Goal: Task Accomplishment & Management: Manage account settings

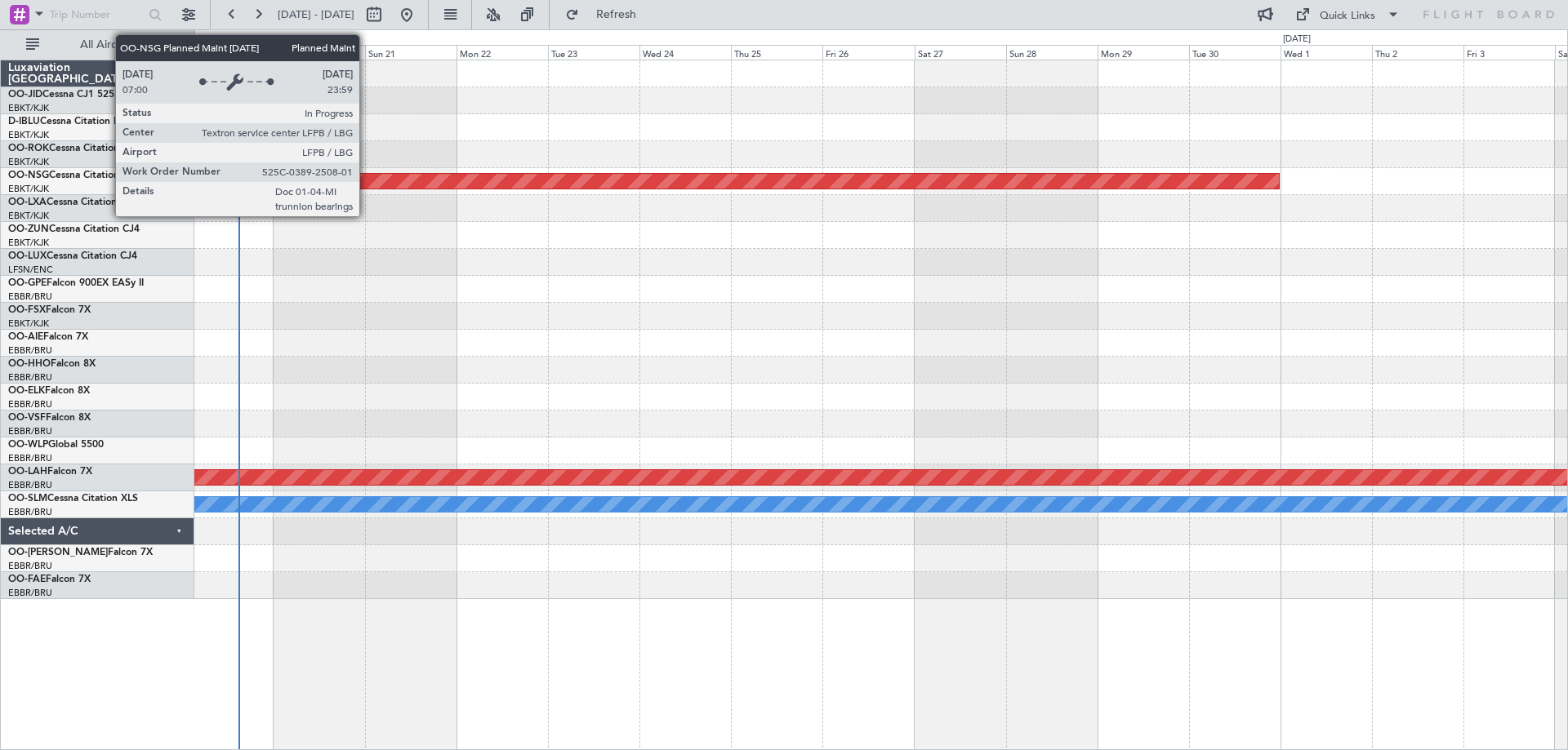
click at [342, 218] on div at bounding box center [880, 208] width 1373 height 27
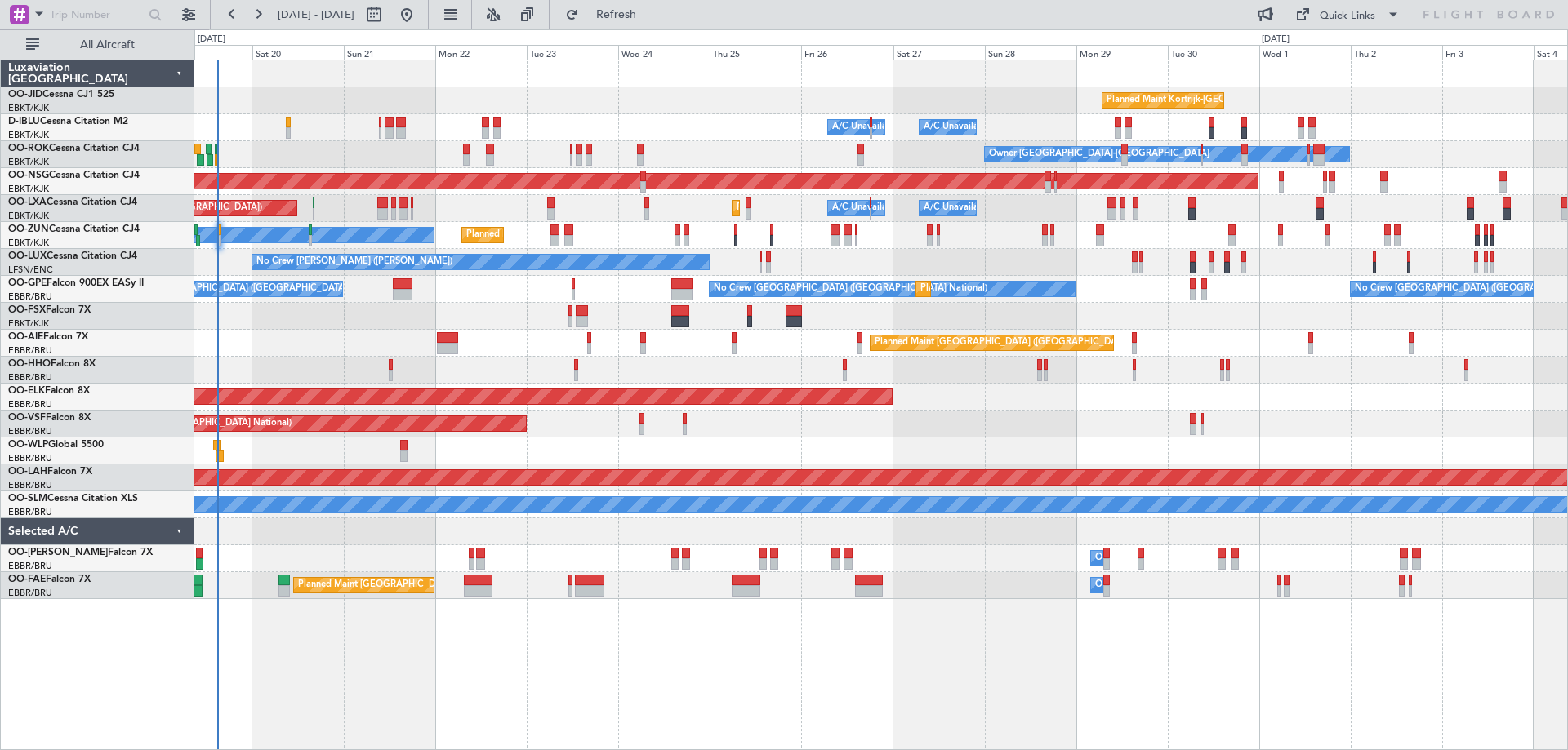
click at [338, 251] on div "Planned Maint Kortrijk-[GEOGRAPHIC_DATA] A/C Unavailable [GEOGRAPHIC_DATA] ([GE…" at bounding box center [880, 329] width 1373 height 539
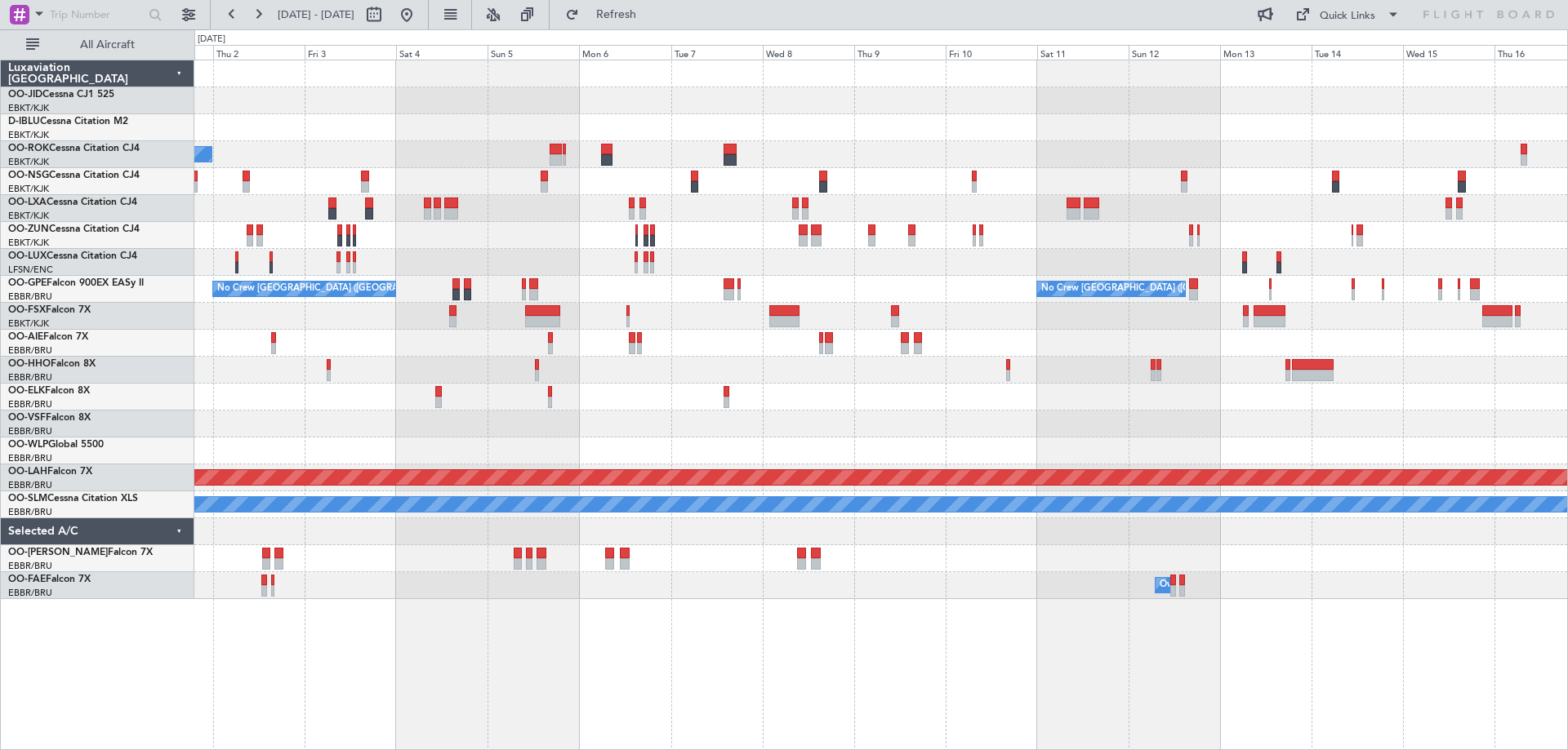
click at [685, 254] on div "Planned Maint Kortrijk-[GEOGRAPHIC_DATA] Owner [GEOGRAPHIC_DATA]-[GEOGRAPHIC_DA…" at bounding box center [880, 329] width 1373 height 539
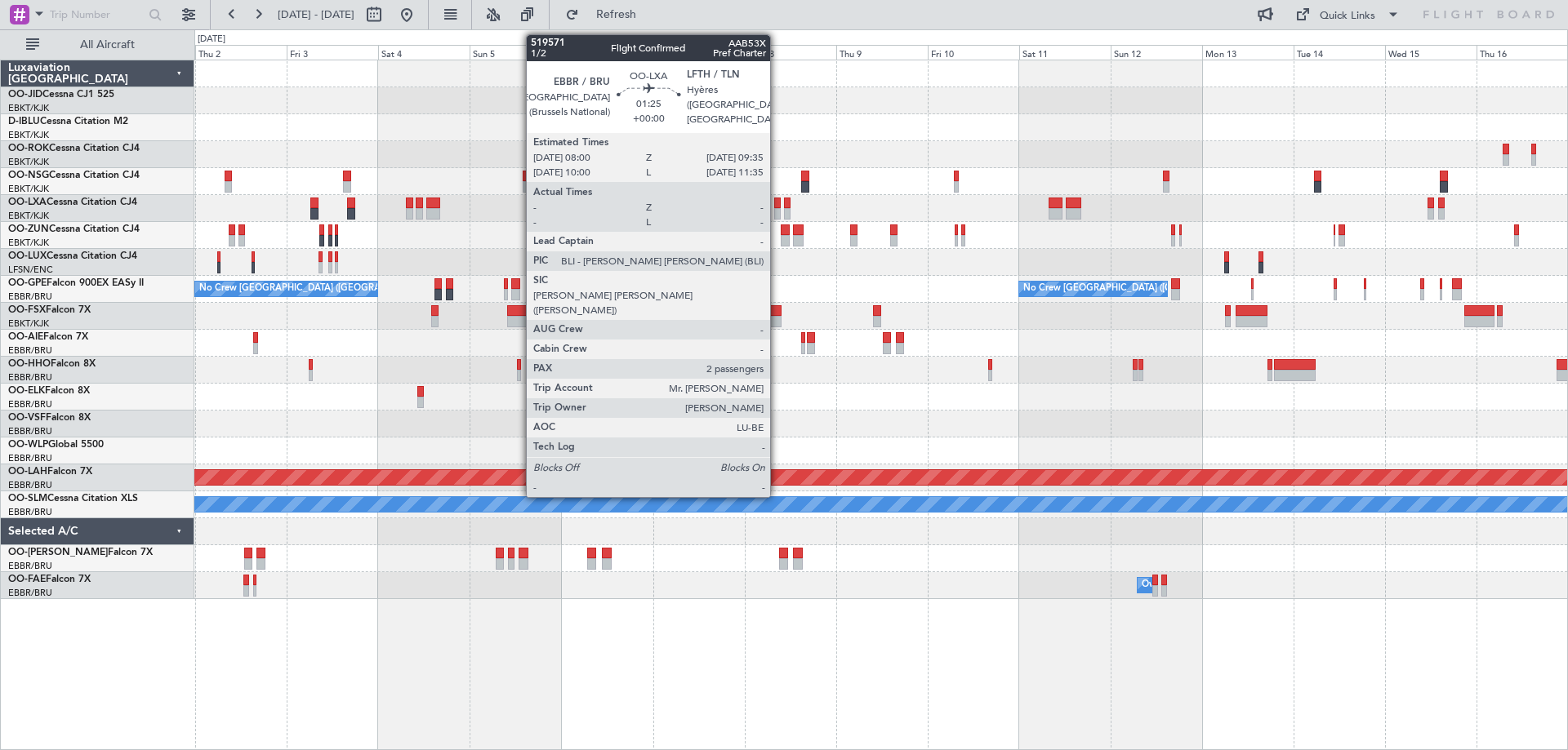
click at [778, 211] on div at bounding box center [777, 214] width 7 height 12
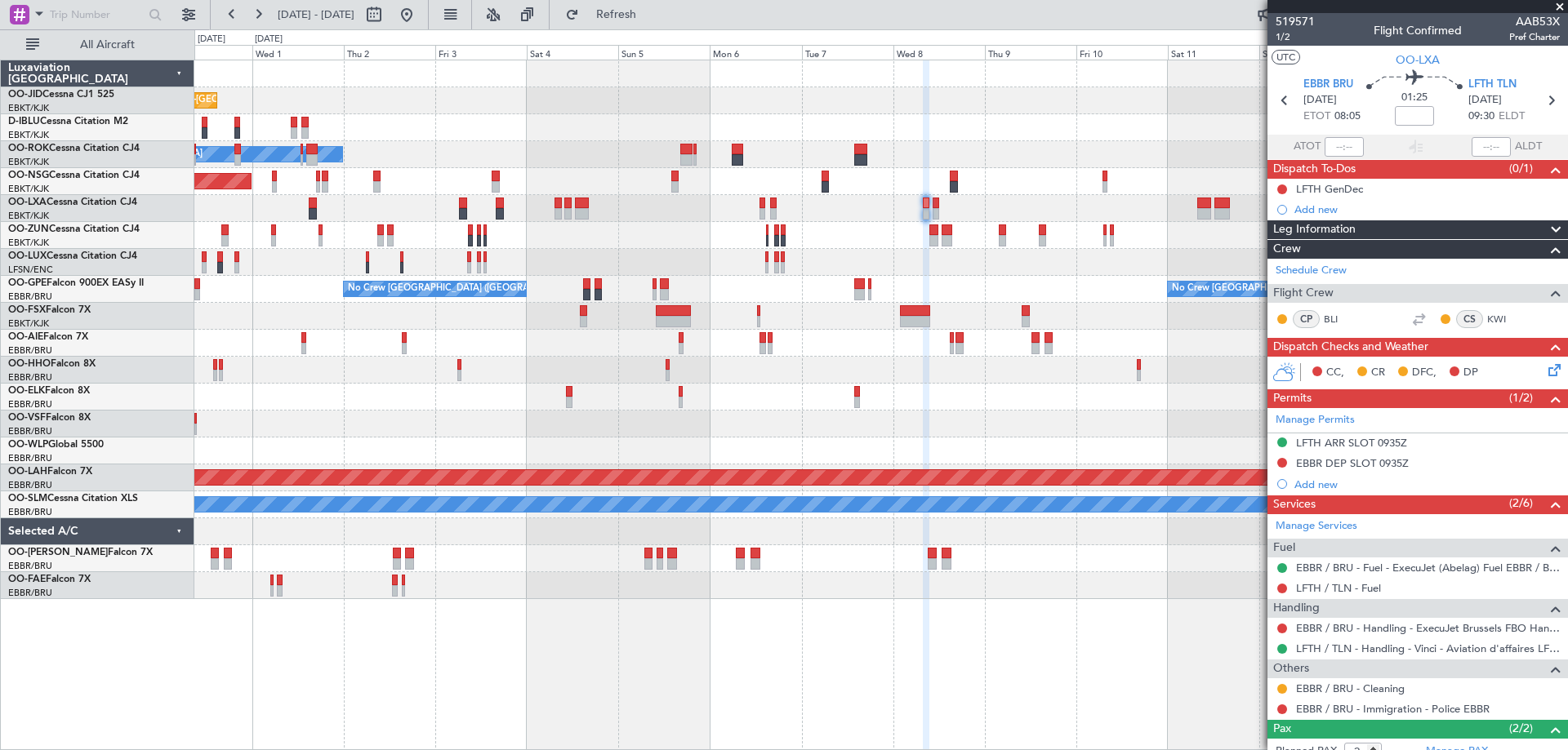
click at [582, 228] on div "Planned Maint Kortrijk-[GEOGRAPHIC_DATA] A/C Unavailable [GEOGRAPHIC_DATA]-[GEO…" at bounding box center [880, 329] width 1373 height 539
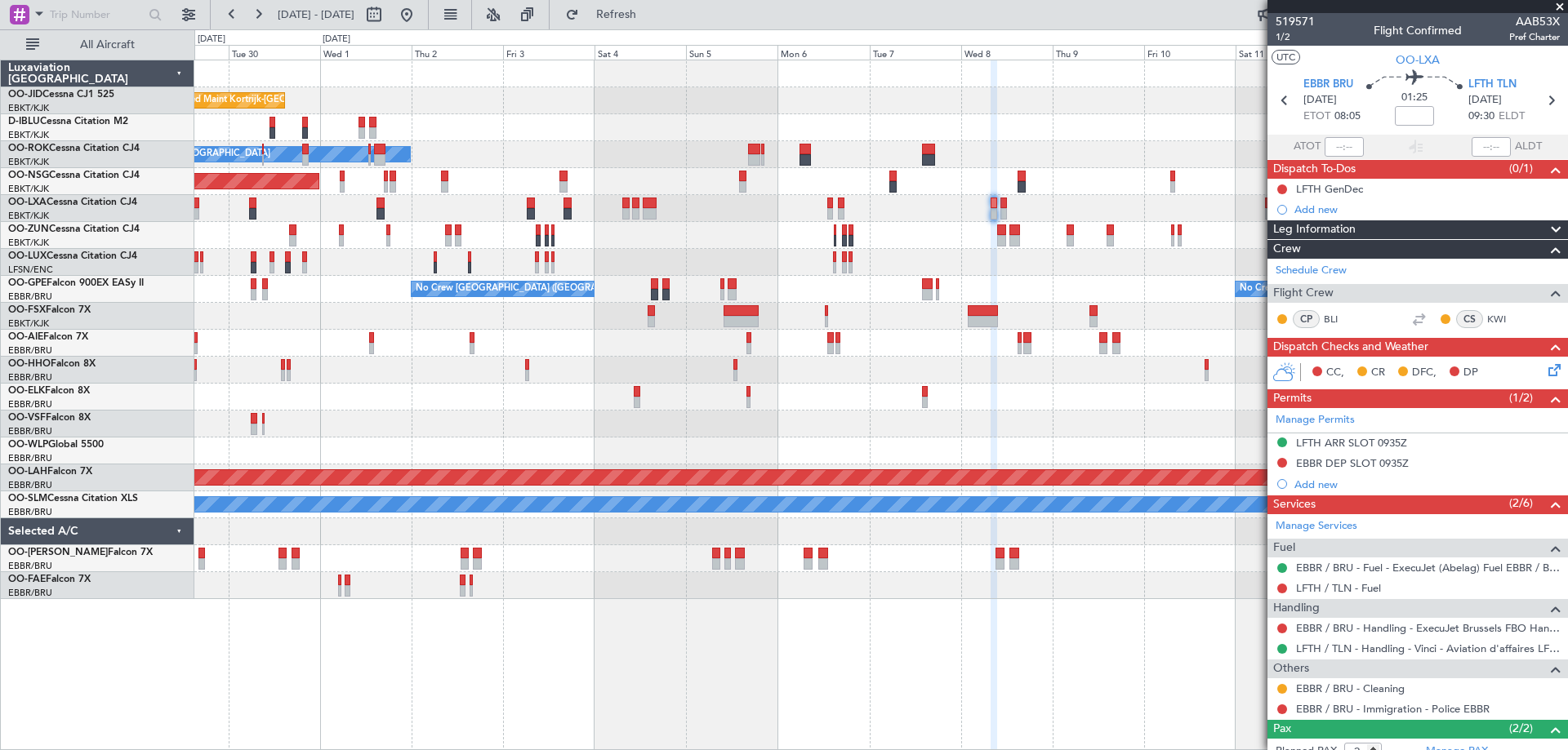
click at [442, 193] on div "Planned Maint [GEOGRAPHIC_DATA] ([GEOGRAPHIC_DATA])" at bounding box center [880, 181] width 1373 height 27
click at [1062, 276] on div "Planned Maint Kortrijk-[GEOGRAPHIC_DATA] A/C Unavailable [GEOGRAPHIC_DATA]-[GEO…" at bounding box center [880, 329] width 1373 height 539
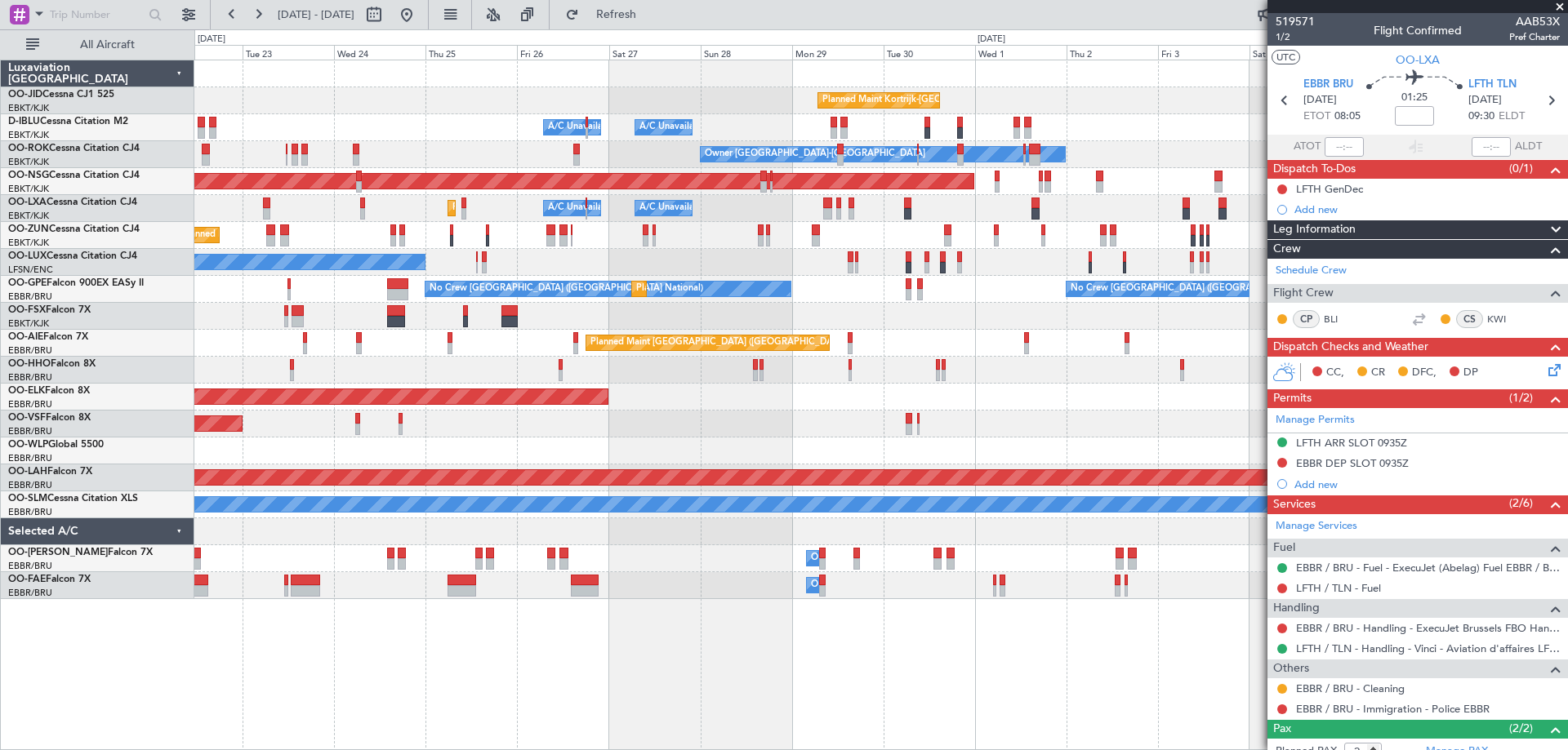
click at [965, 314] on div at bounding box center [880, 315] width 1373 height 27
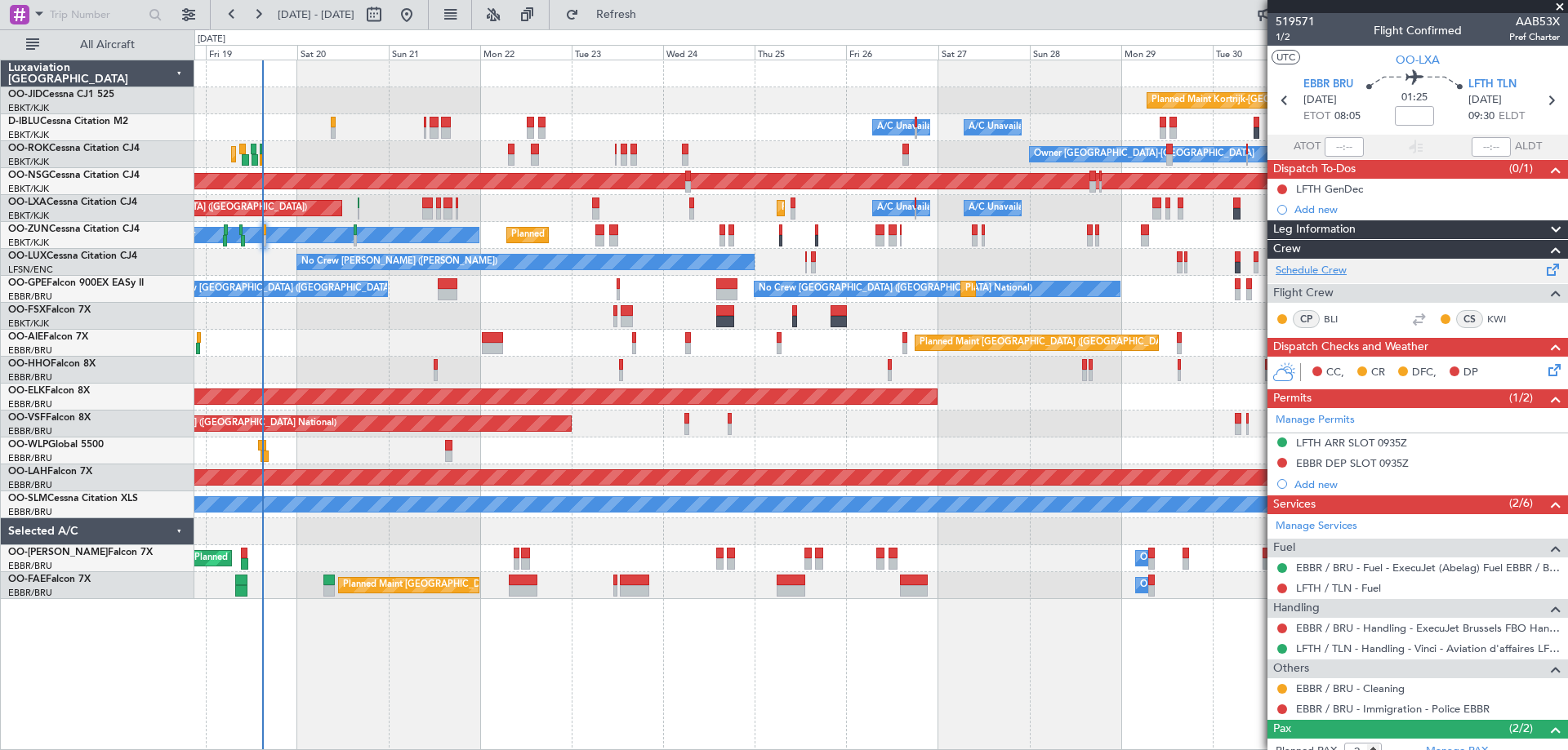
click at [1329, 269] on link "Schedule Crew" at bounding box center [1311, 271] width 71 height 17
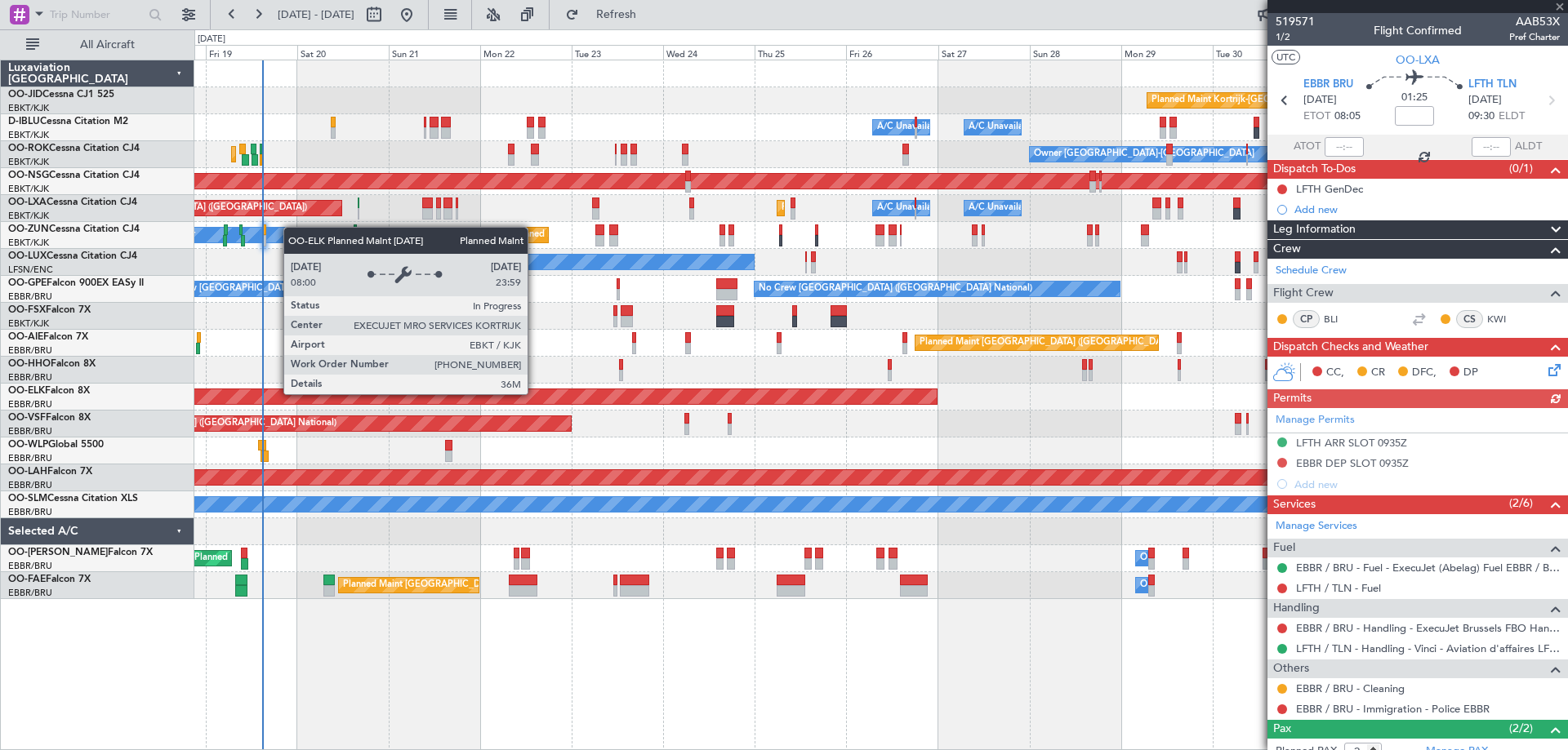
click at [1052, 419] on div "Planned Maint Kortrijk-[GEOGRAPHIC_DATA] A/C Unavailable [GEOGRAPHIC_DATA] ([GE…" at bounding box center [880, 329] width 1373 height 539
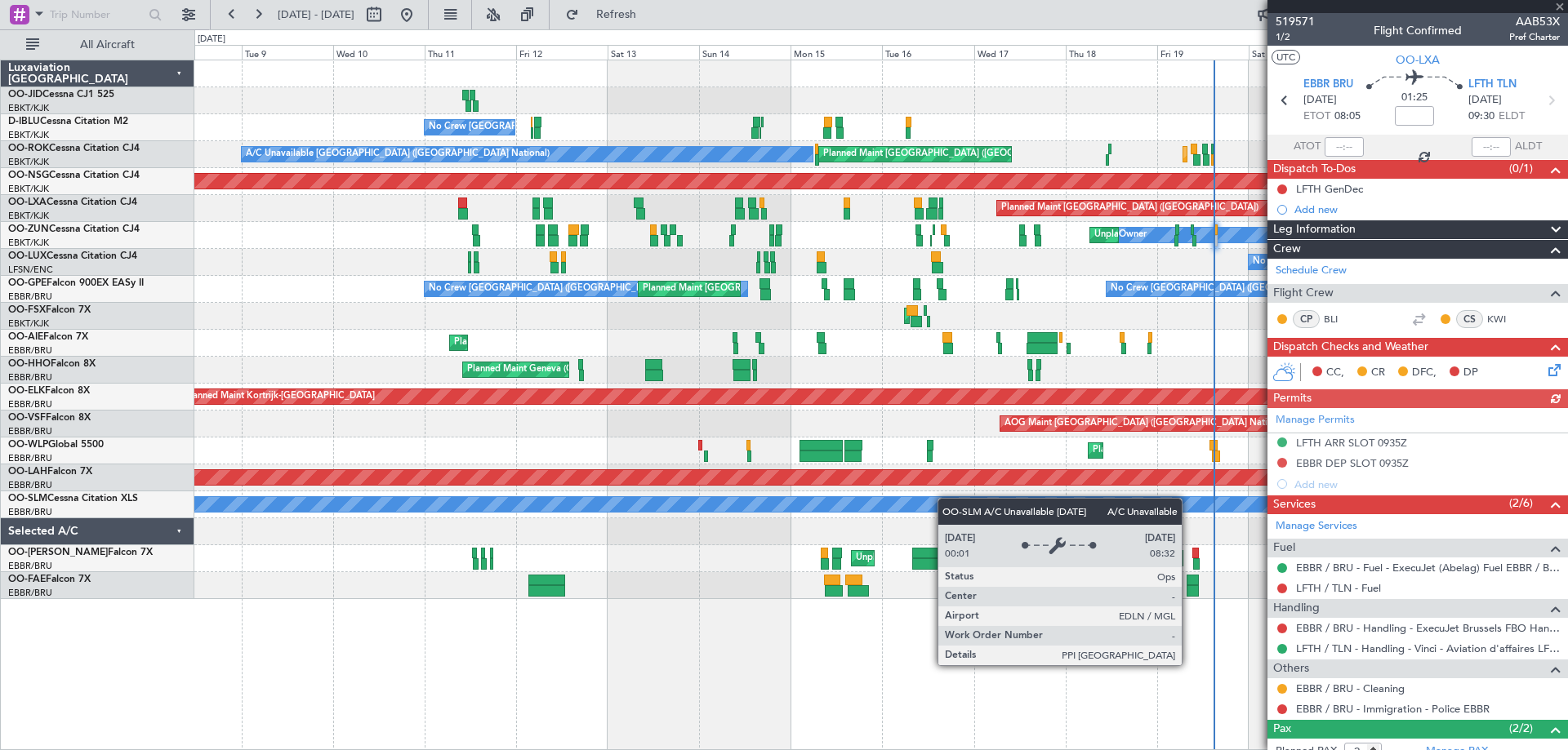
click at [992, 499] on div "No Crew [GEOGRAPHIC_DATA] ([GEOGRAPHIC_DATA] National) A/C Unavailable [GEOGRAP…" at bounding box center [880, 329] width 1373 height 539
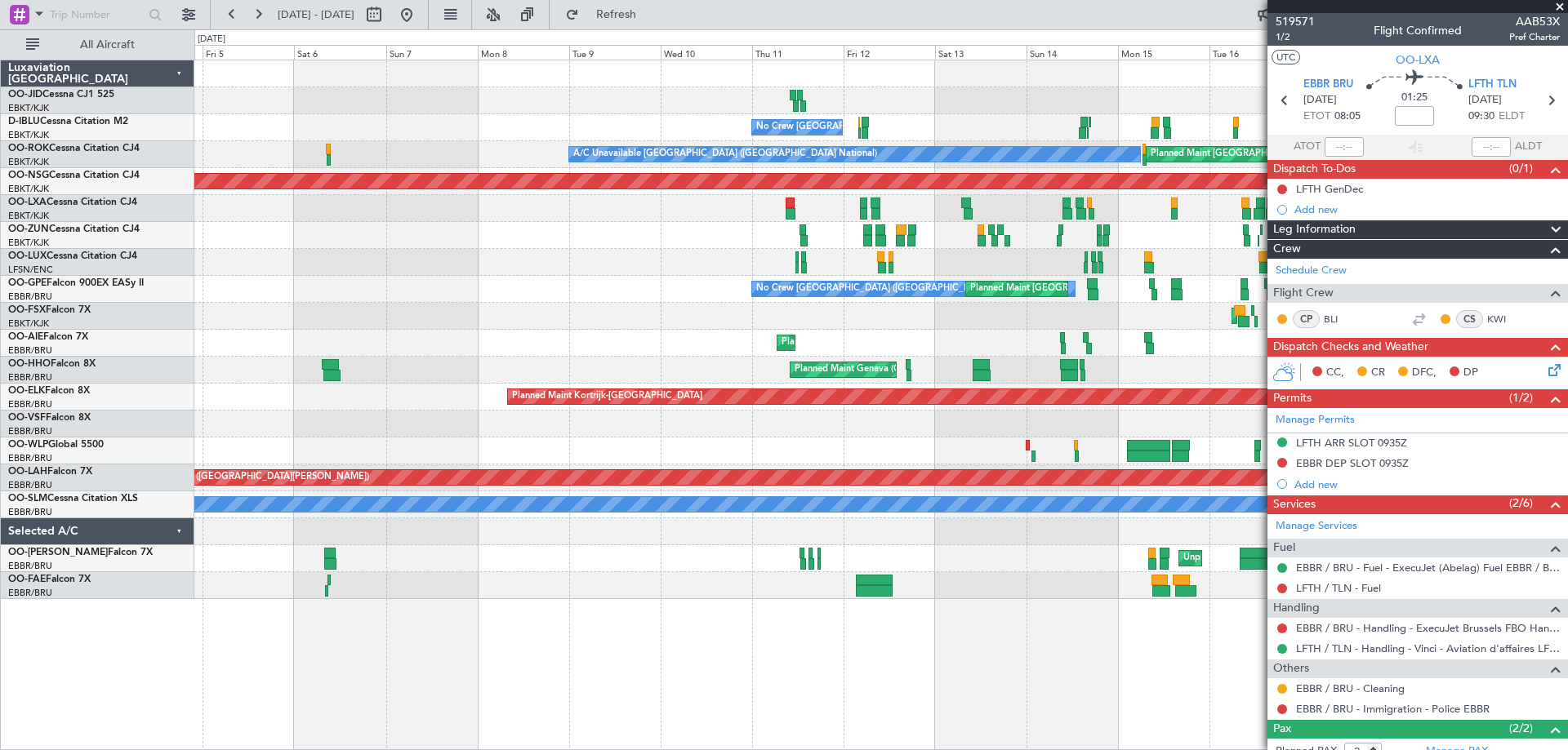
click at [892, 535] on div "No Crew [GEOGRAPHIC_DATA] ([GEOGRAPHIC_DATA] National) Planned Maint [GEOGRAPHI…" at bounding box center [880, 329] width 1373 height 539
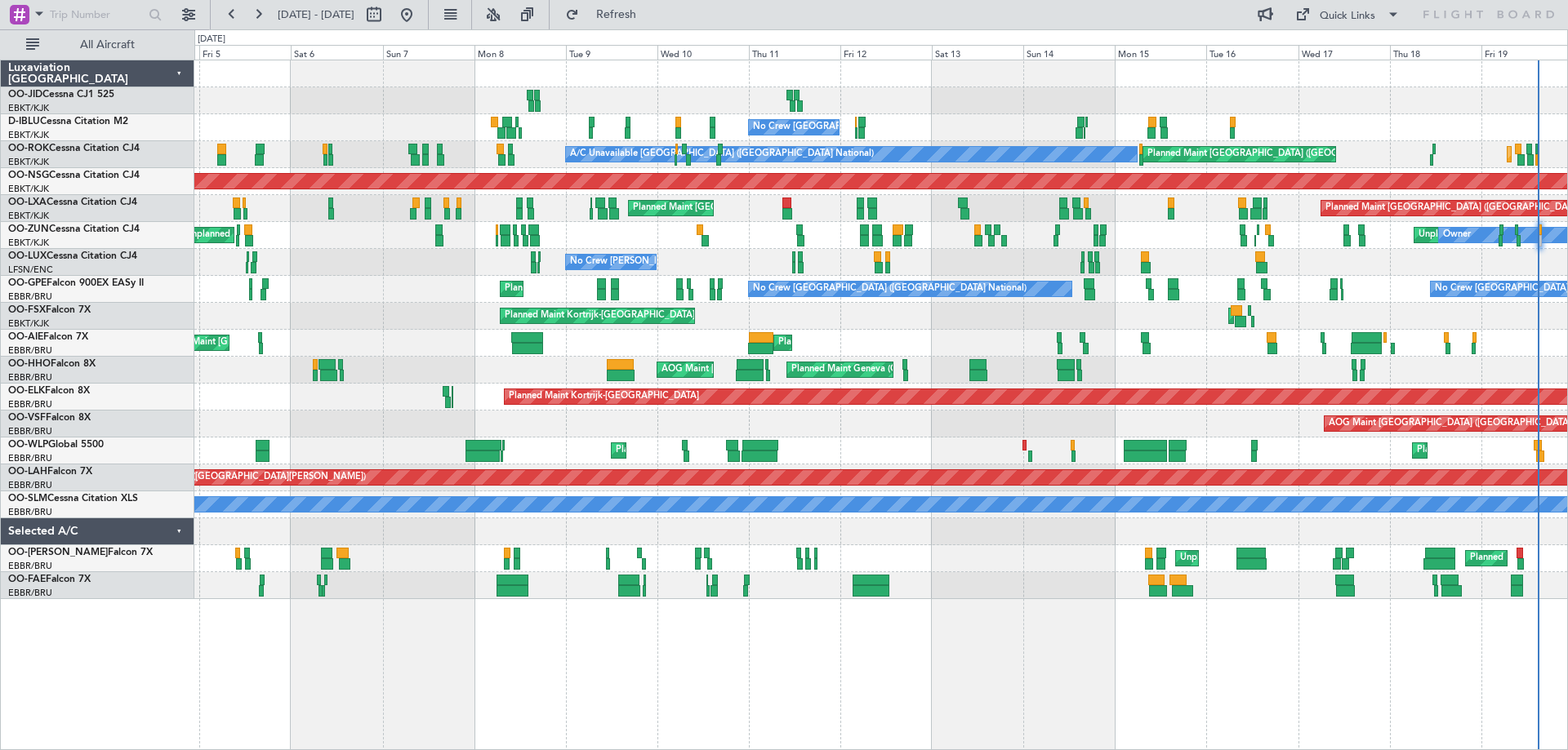
click at [0, 321] on div "No Crew [GEOGRAPHIC_DATA] ([GEOGRAPHIC_DATA] National) No Crew [GEOGRAPHIC_DATA…" at bounding box center [784, 389] width 1568 height 720
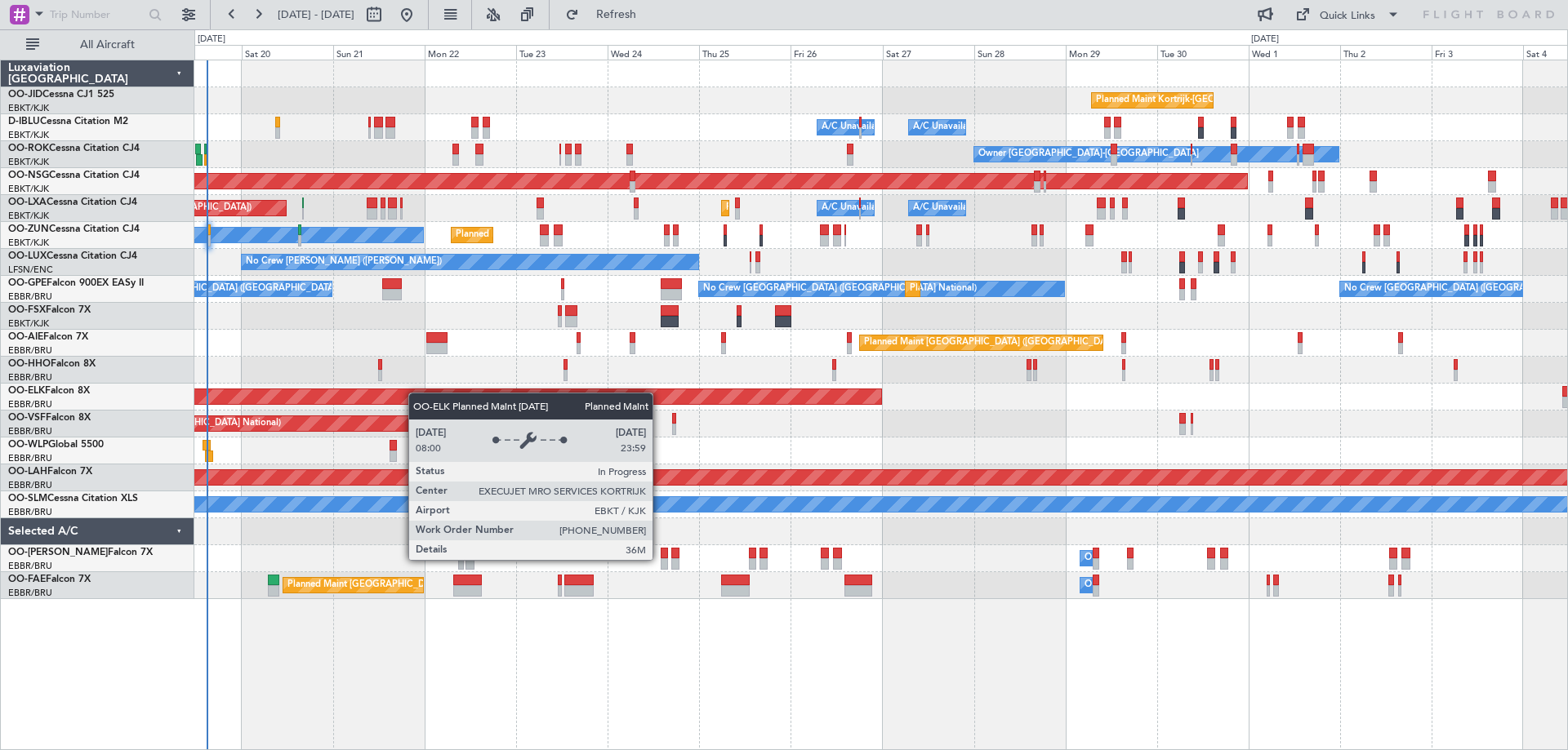
click at [364, 398] on div "Planned Maint Kortrijk-[GEOGRAPHIC_DATA] A/C Unavailable [GEOGRAPHIC_DATA] ([GE…" at bounding box center [880, 329] width 1373 height 539
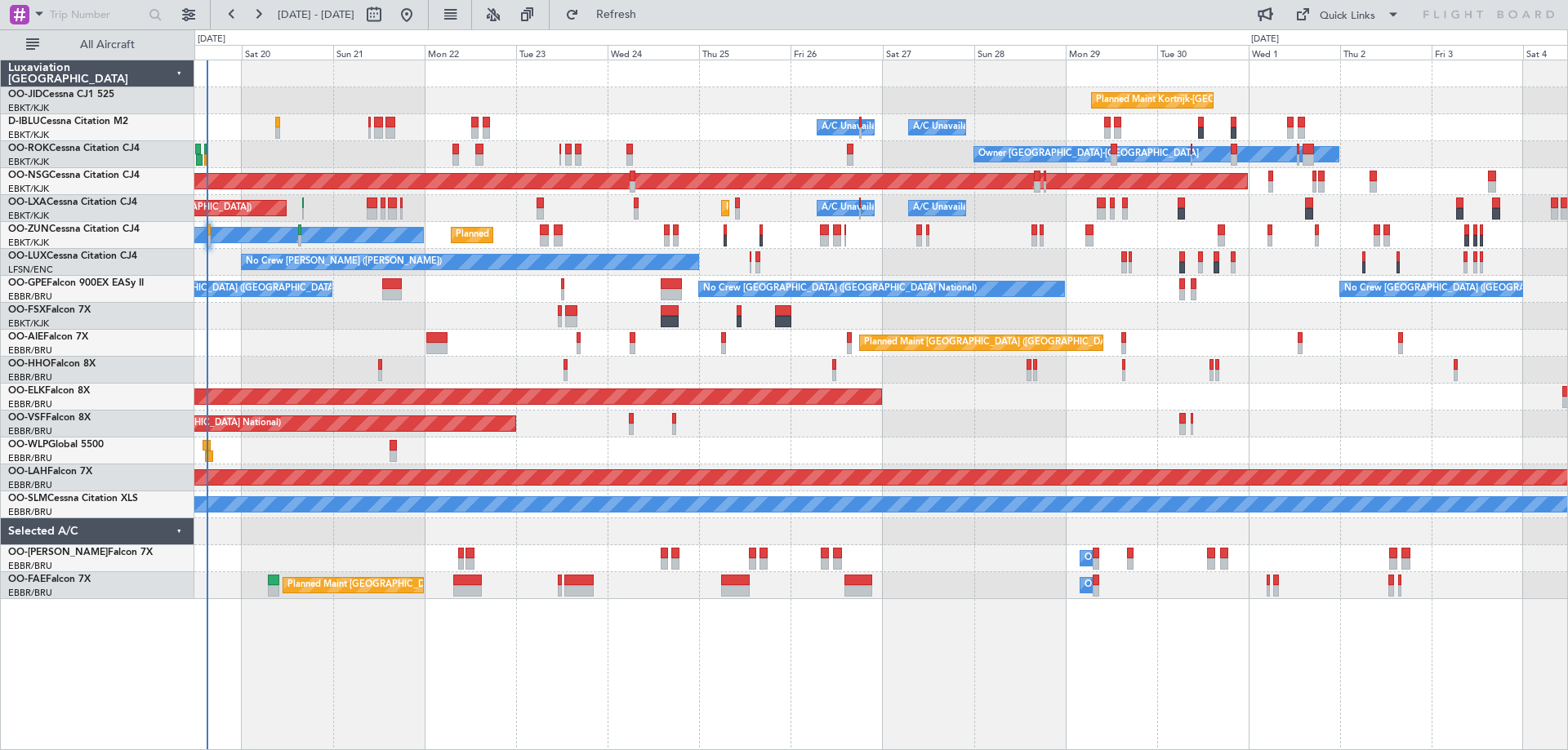
click at [510, 342] on div "Planned Maint [GEOGRAPHIC_DATA] ([GEOGRAPHIC_DATA])" at bounding box center [880, 343] width 1373 height 27
click at [724, 356] on div "Planned Maint [GEOGRAPHIC_DATA] ([GEOGRAPHIC_DATA])" at bounding box center [880, 343] width 1373 height 27
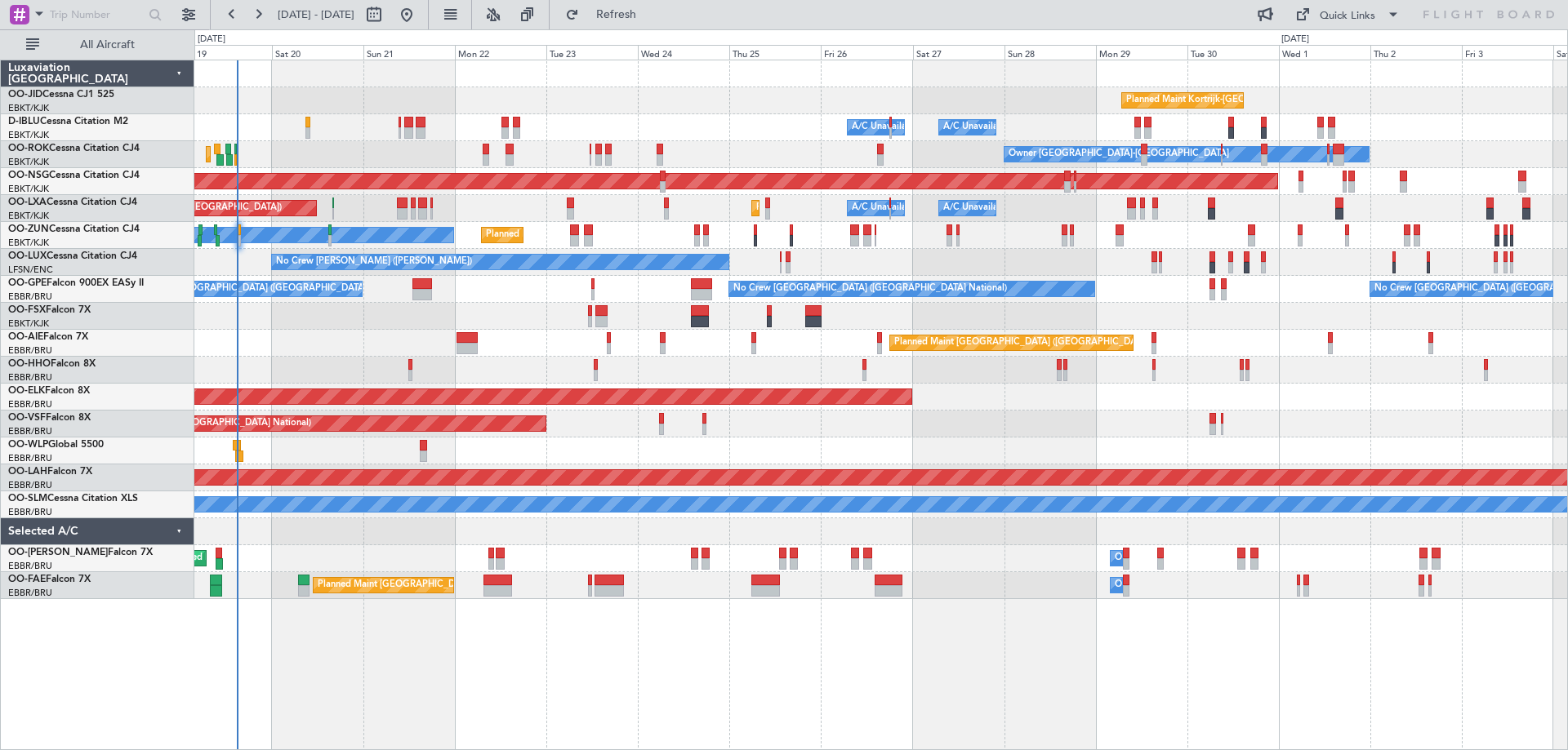
click at [454, 565] on div "Planned Maint Kortrijk-[GEOGRAPHIC_DATA] A/C Unavailable [GEOGRAPHIC_DATA] ([GE…" at bounding box center [880, 329] width 1373 height 539
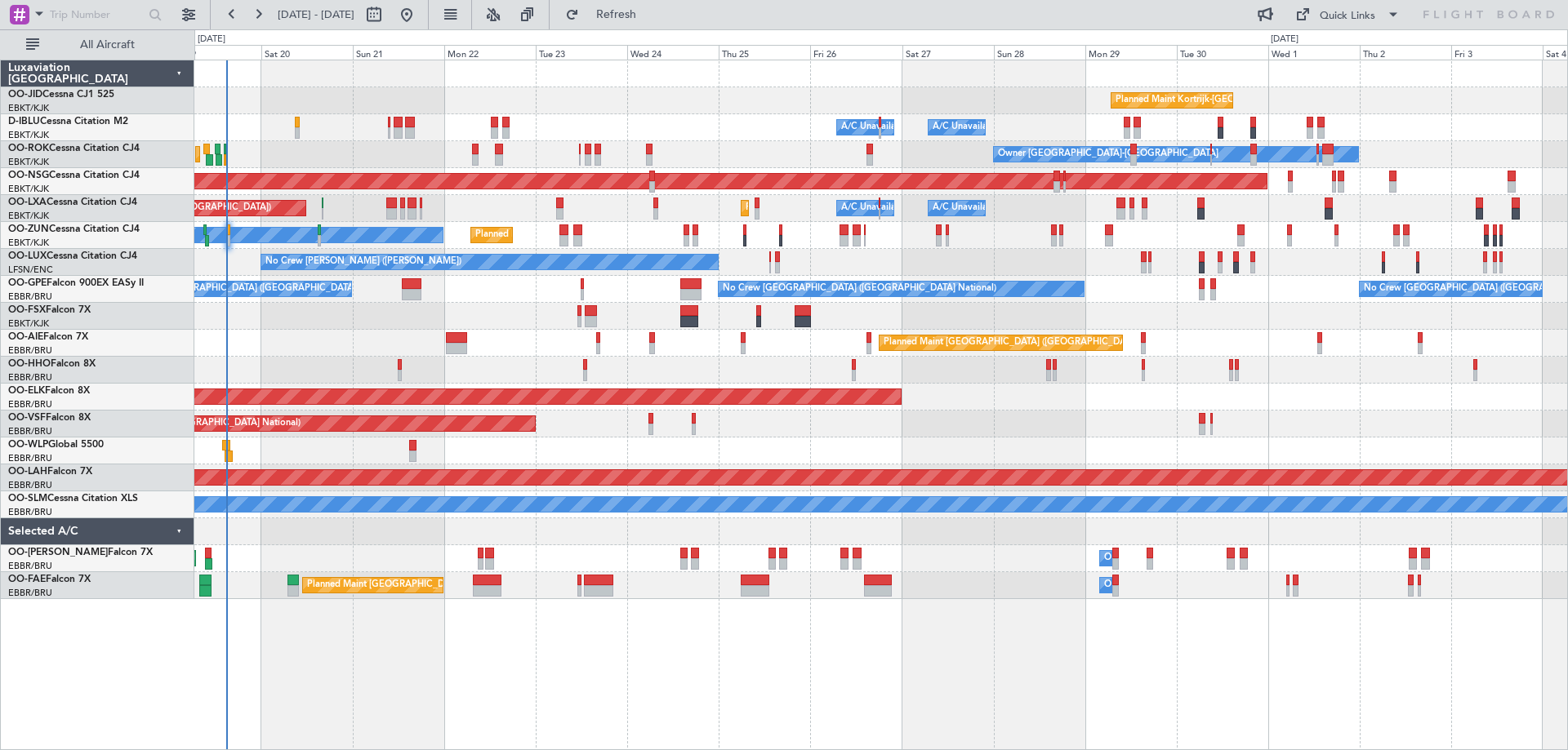
click at [488, 678] on div "Planned Maint Kortrijk-[GEOGRAPHIC_DATA] A/C Unavailable [GEOGRAPHIC_DATA] ([GE…" at bounding box center [880, 404] width 1373 height 691
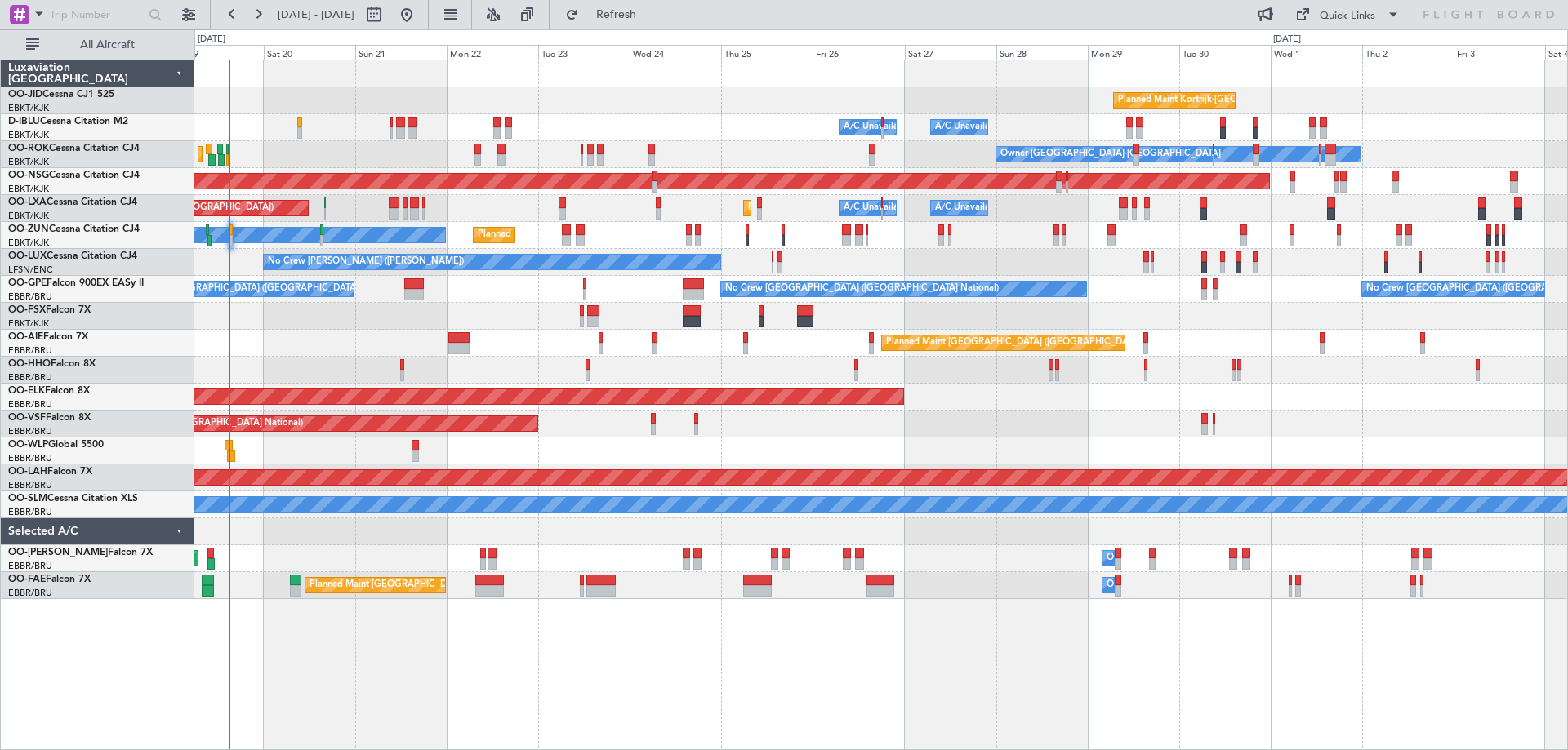
click at [488, 683] on div "Planned Maint Kortrijk-[GEOGRAPHIC_DATA] A/C Unavailable [GEOGRAPHIC_DATA] ([GE…" at bounding box center [880, 404] width 1373 height 691
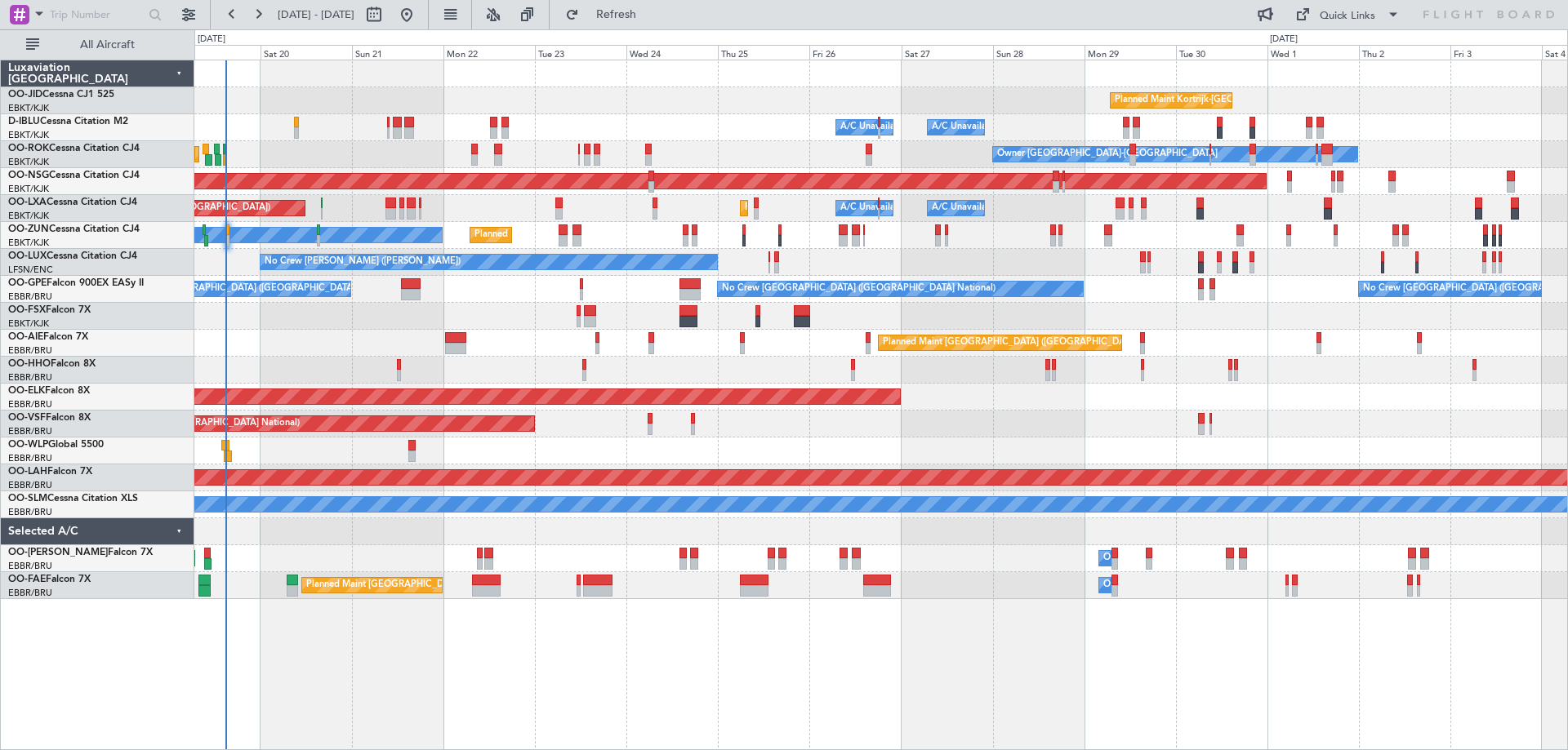
click at [380, 317] on div "Planned Maint Kortrijk-[GEOGRAPHIC_DATA] A/C Unavailable [GEOGRAPHIC_DATA] ([GE…" at bounding box center [880, 329] width 1373 height 539
